Goal: Task Accomplishment & Management: Use online tool/utility

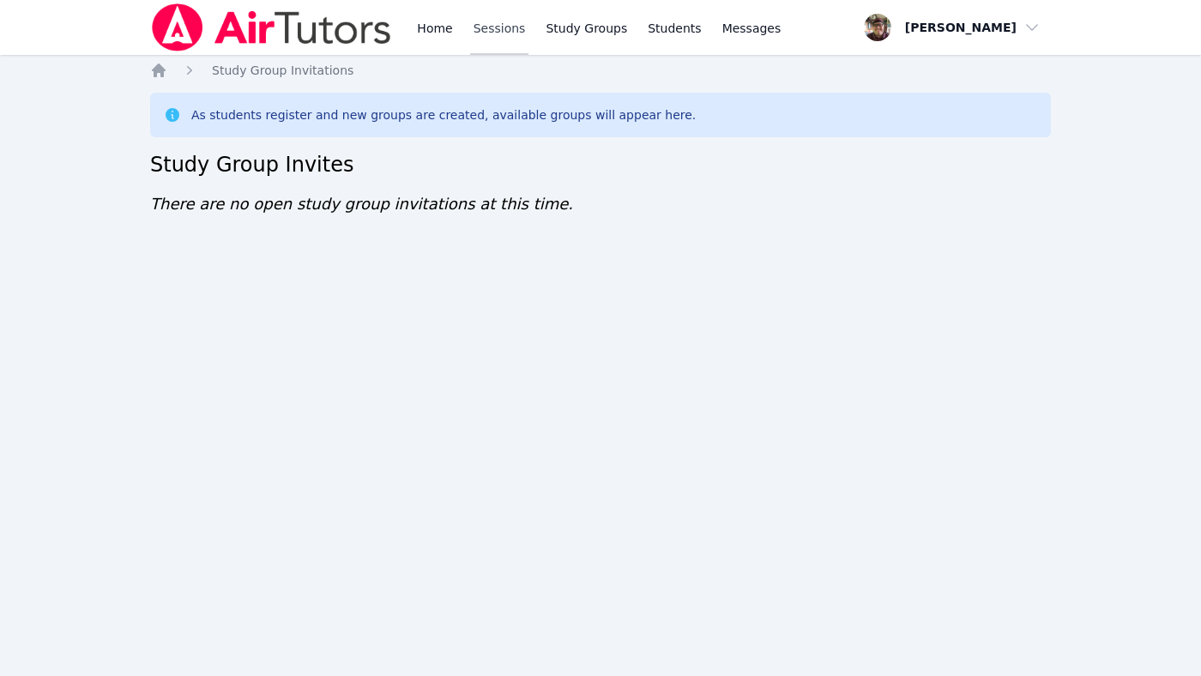
click at [490, 21] on link "Sessions" at bounding box center [499, 27] width 59 height 55
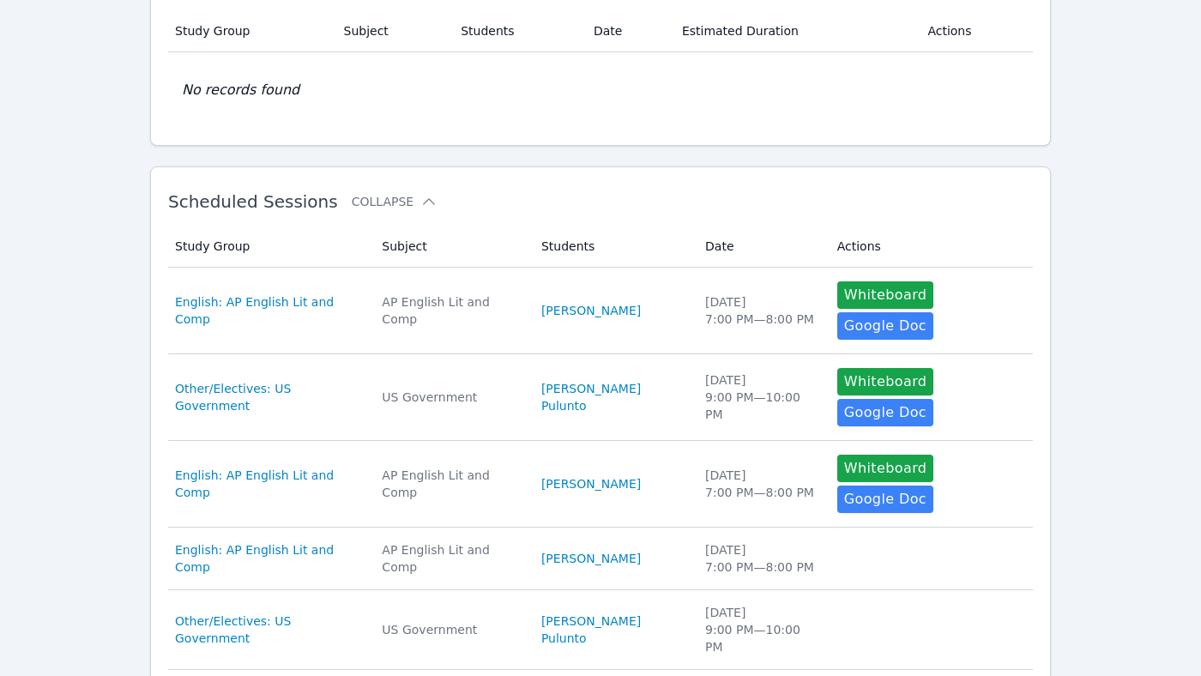
scroll to position [156, 0]
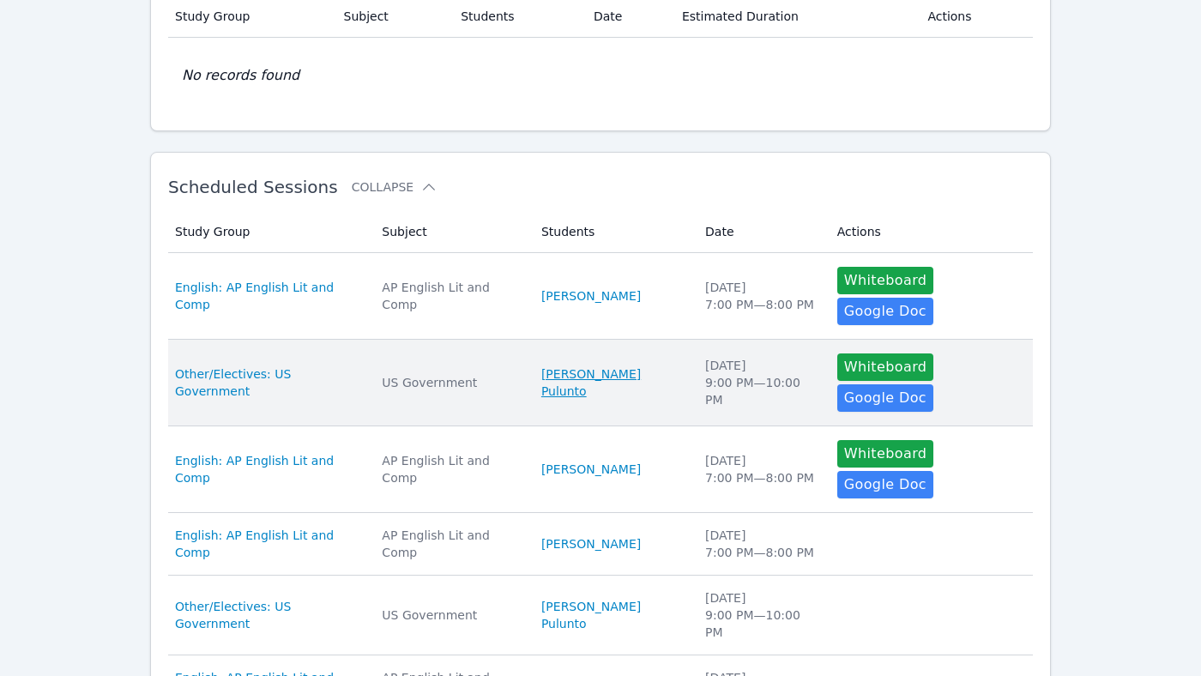
click at [612, 365] on link "[PERSON_NAME] Pulunto" at bounding box center [612, 382] width 143 height 34
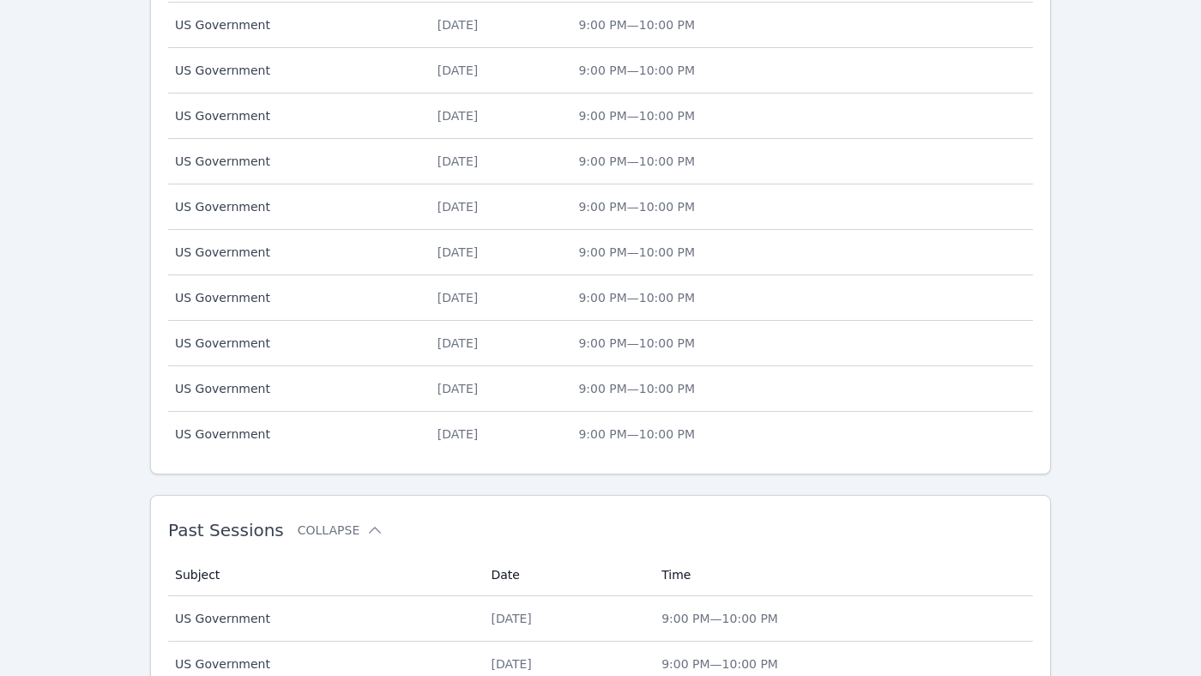
scroll to position [719, 0]
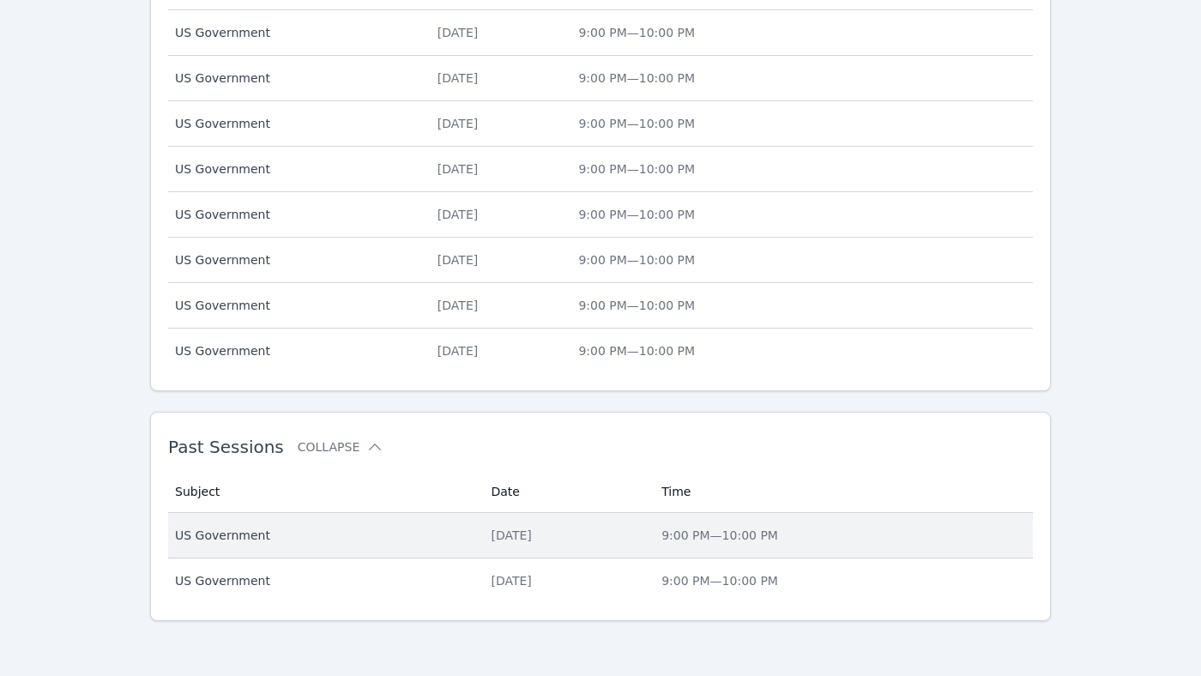
click at [497, 534] on div "[DATE]" at bounding box center [566, 535] width 150 height 17
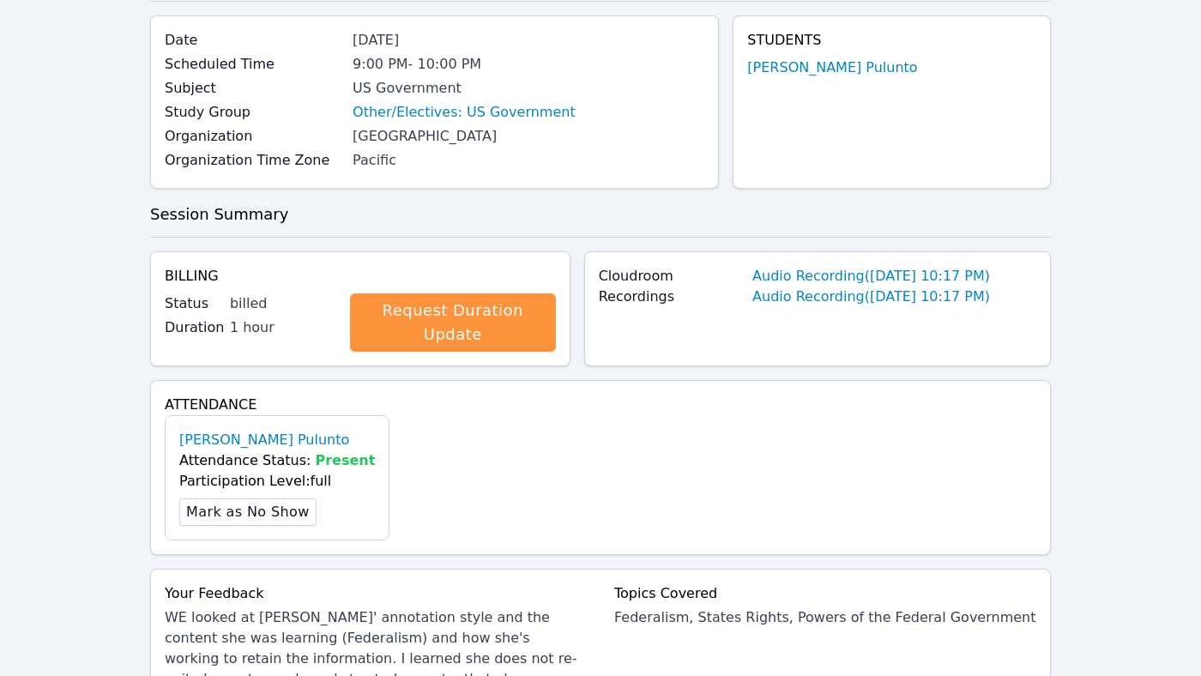
scroll to position [491, 0]
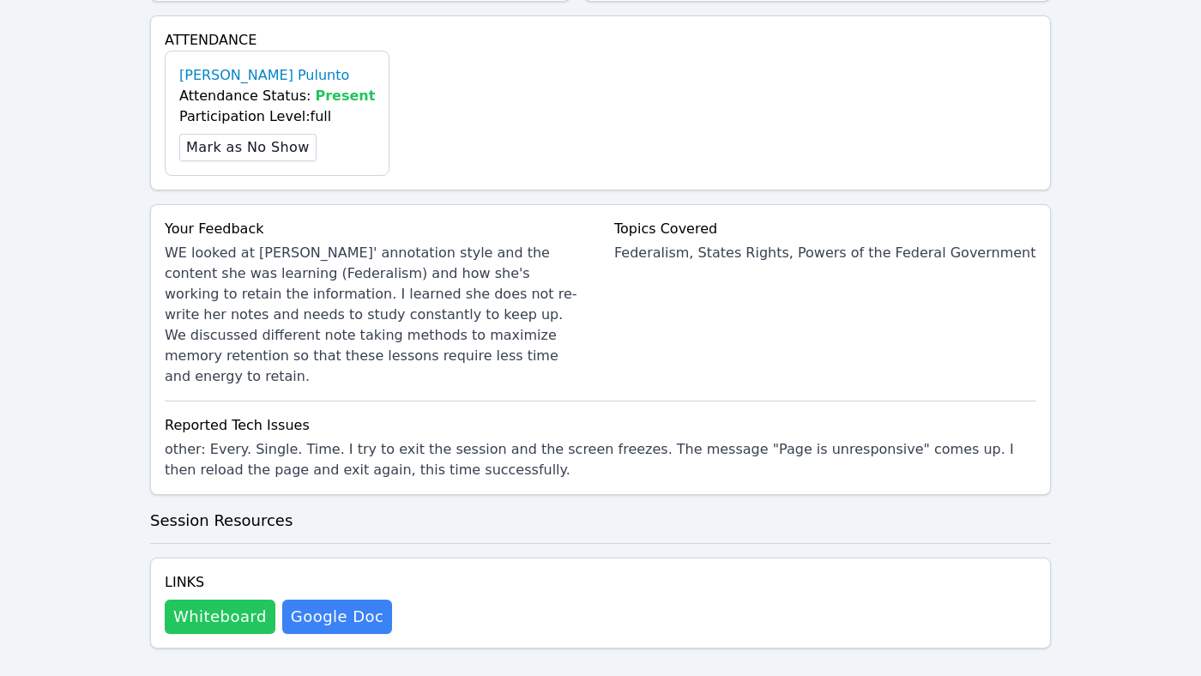
click at [186, 602] on button "Whiteboard" at bounding box center [220, 617] width 111 height 34
